Goal: Information Seeking & Learning: Learn about a topic

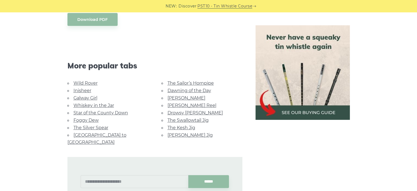
scroll to position [344, 0]
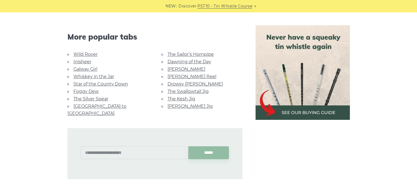
click at [97, 57] on link "Wild Rover" at bounding box center [85, 54] width 24 height 5
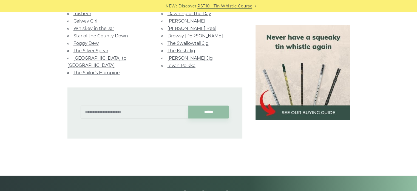
scroll to position [576, 0]
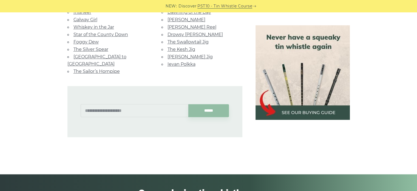
click at [205, 44] on link "The Swallowtail Jig" at bounding box center [188, 41] width 41 height 5
click at [88, 22] on link "Galway Girl" at bounding box center [85, 19] width 24 height 5
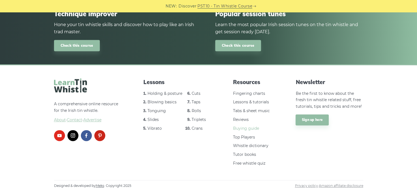
scroll to position [874, 0]
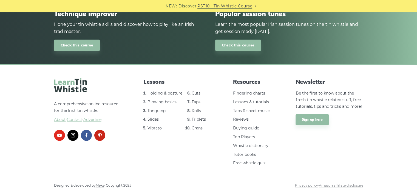
scroll to position [785, 0]
